Goal: Navigation & Orientation: Find specific page/section

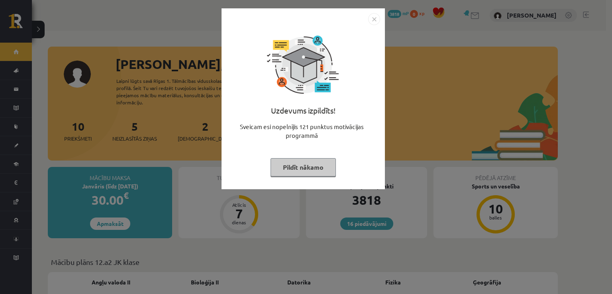
click at [302, 166] on button "Pildīt nākamo" at bounding box center [303, 167] width 65 height 18
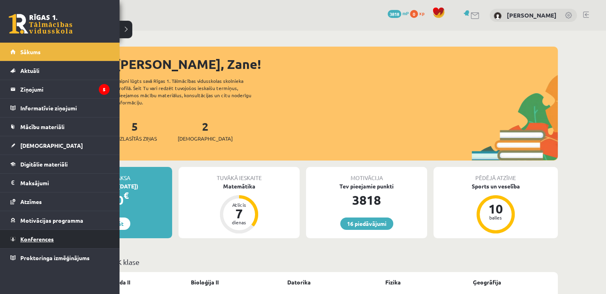
click at [41, 233] on link "Konferences" at bounding box center [59, 239] width 99 height 18
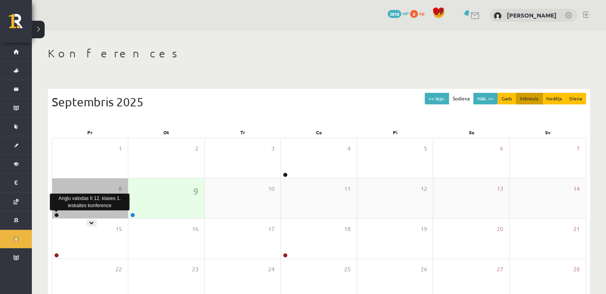
click at [57, 216] on link at bounding box center [56, 215] width 5 height 5
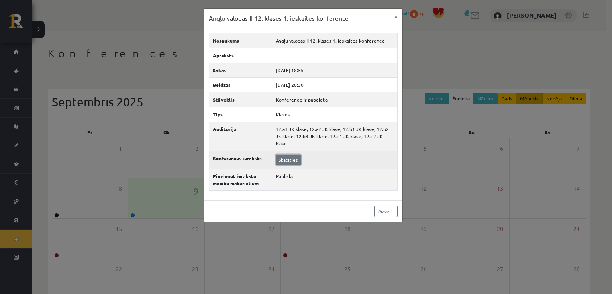
click at [294, 155] on link "Skatīties" at bounding box center [288, 160] width 25 height 10
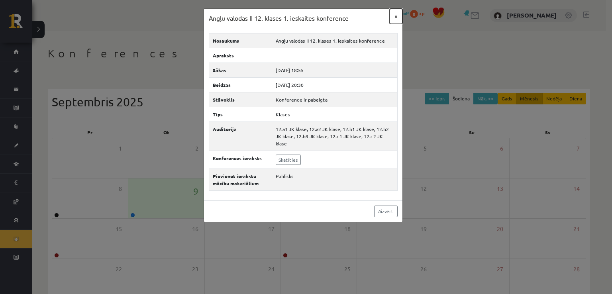
click at [396, 14] on button "×" at bounding box center [396, 16] width 13 height 15
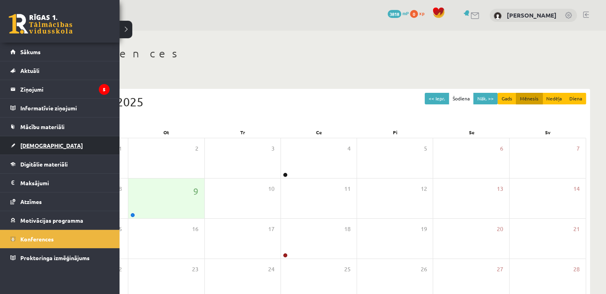
click at [38, 140] on link "[DEMOGRAPHIC_DATA]" at bounding box center [59, 145] width 99 height 18
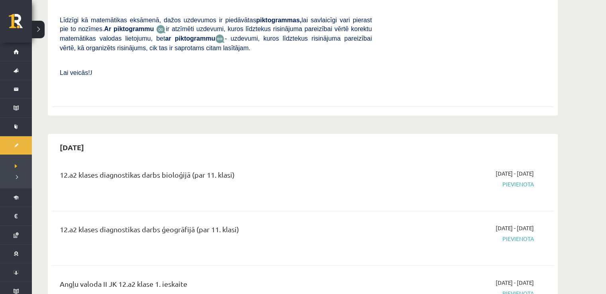
scroll to position [296, 0]
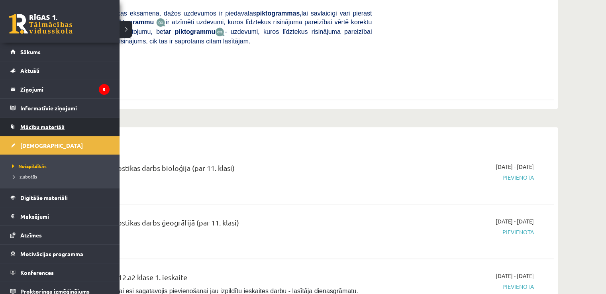
click at [45, 123] on span "Mācību materiāli" at bounding box center [42, 126] width 44 height 7
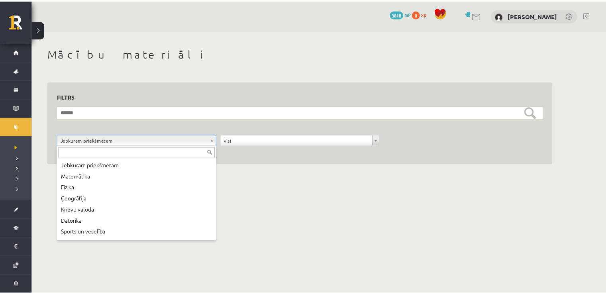
scroll to position [43, 0]
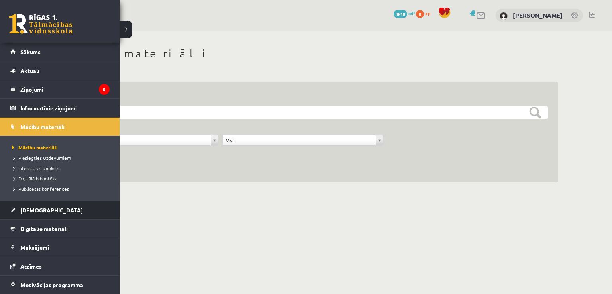
click at [40, 204] on link "[DEMOGRAPHIC_DATA]" at bounding box center [59, 210] width 99 height 18
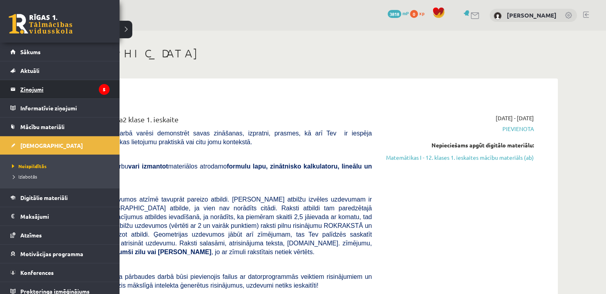
click at [18, 90] on link "Ziņojumi 5" at bounding box center [59, 89] width 99 height 18
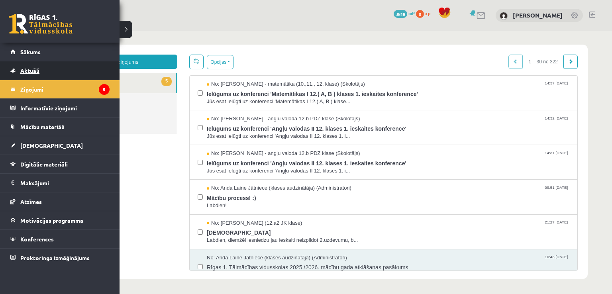
click at [24, 70] on span "Aktuāli" at bounding box center [29, 70] width 19 height 7
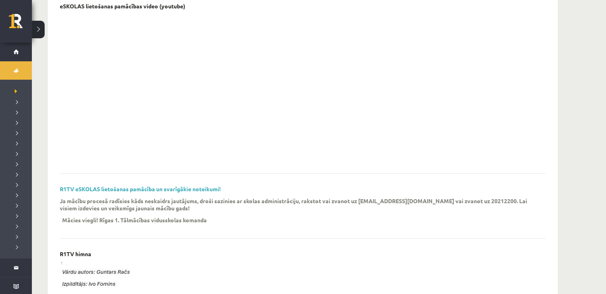
scroll to position [66, 0]
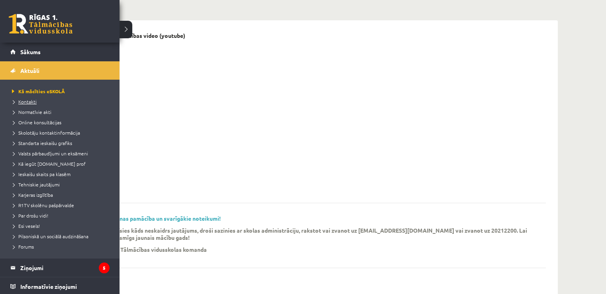
click at [22, 99] on span "Kontakti" at bounding box center [23, 101] width 27 height 6
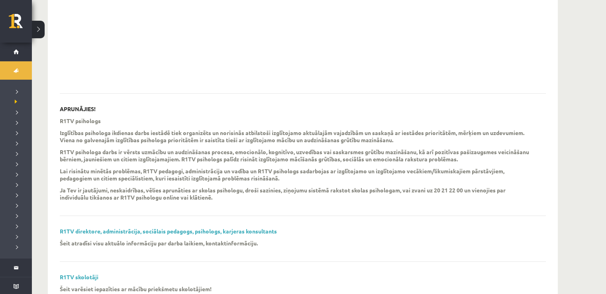
scroll to position [207, 0]
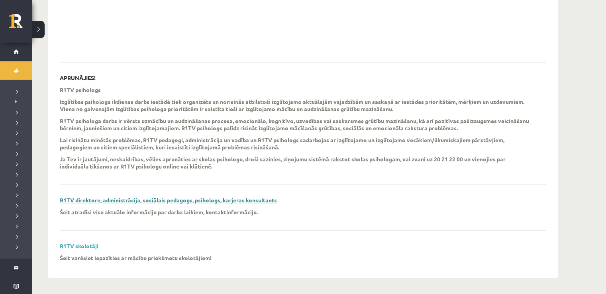
click at [223, 200] on link "R1TV direktore, administrācija, sociālais pedagogs, psihologs, karjeras konsult…" at bounding box center [168, 199] width 217 height 7
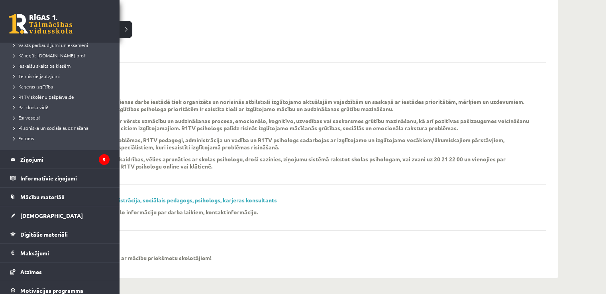
scroll to position [117, 0]
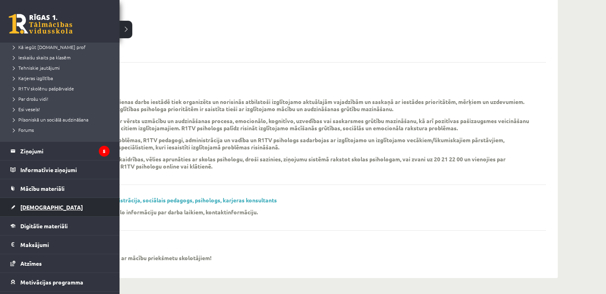
click at [36, 214] on link "[DEMOGRAPHIC_DATA]" at bounding box center [59, 207] width 99 height 18
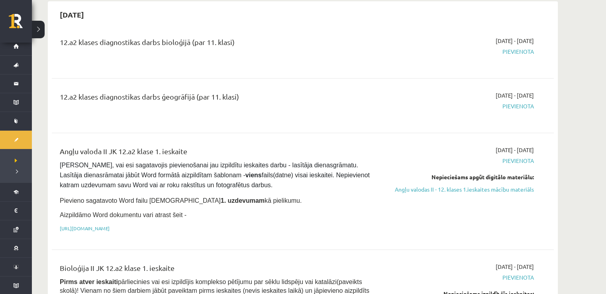
scroll to position [416, 0]
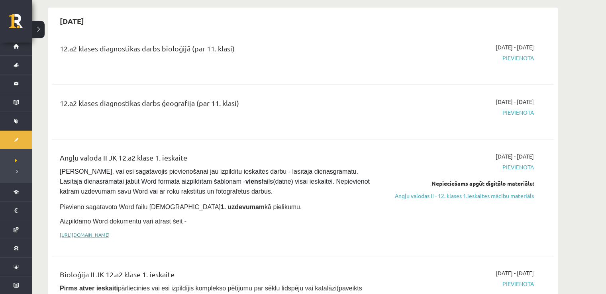
click at [110, 231] on link "[URL][DOMAIN_NAME]" at bounding box center [85, 234] width 50 height 6
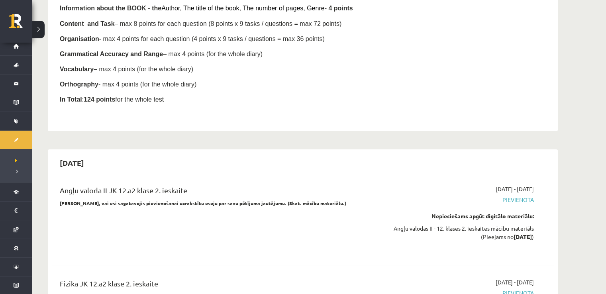
scroll to position [2908, 0]
